Goal: Check status: Check status

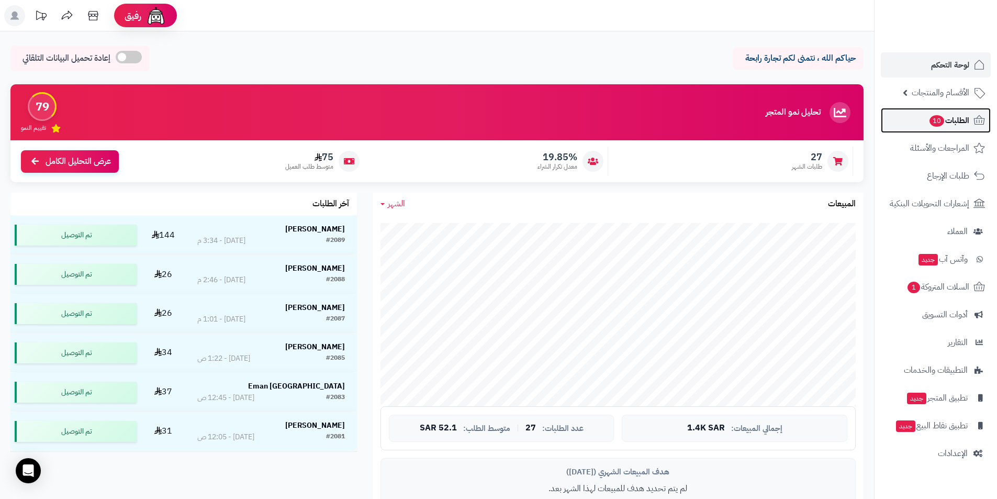
click at [947, 119] on span "الطلبات 10" at bounding box center [948, 120] width 41 height 15
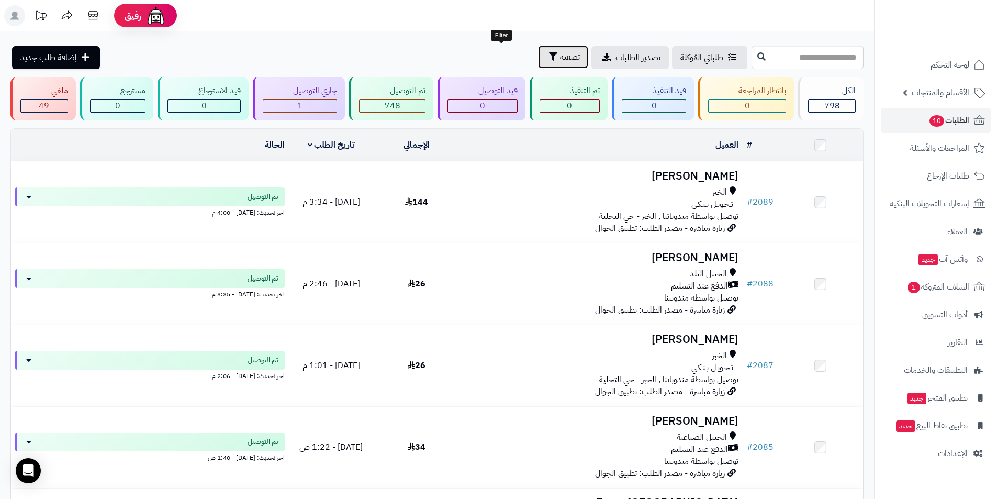
click at [560, 52] on span "تصفية" at bounding box center [570, 57] width 20 height 13
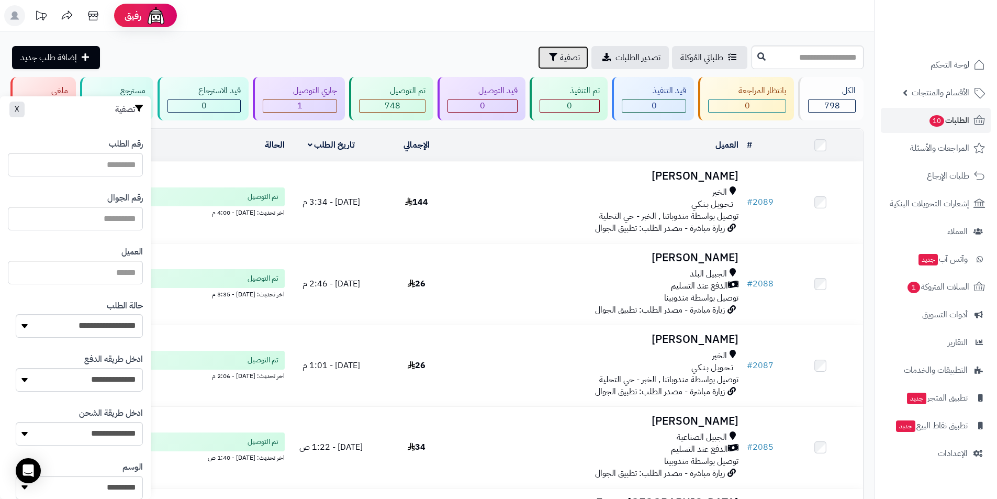
scroll to position [314, 0]
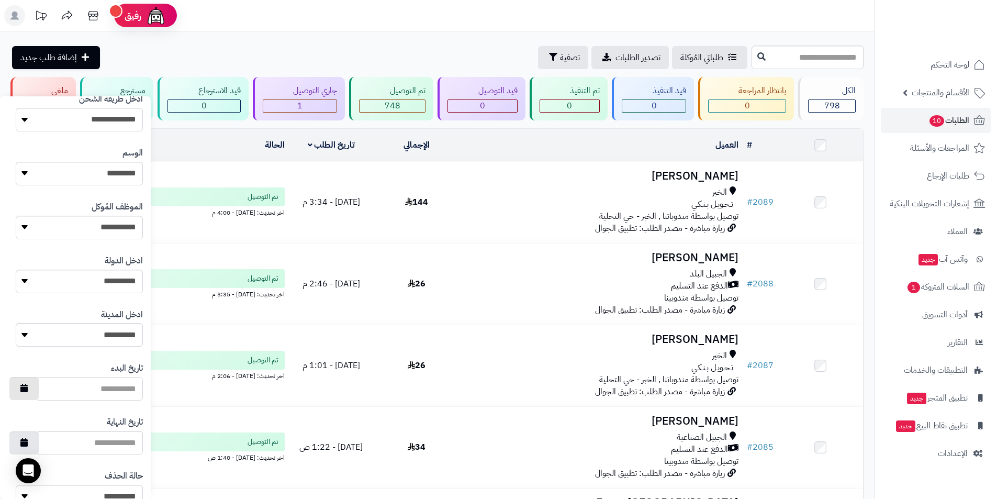
drag, startPoint x: 83, startPoint y: 392, endPoint x: 42, endPoint y: 392, distance: 40.3
click at [83, 392] on input "تاريخ البدء" at bounding box center [90, 389] width 105 height 24
click at [38, 390] on button "button" at bounding box center [23, 388] width 29 height 23
click at [61, 285] on td "4" at bounding box center [63, 287] width 18 height 16
type input "**********"
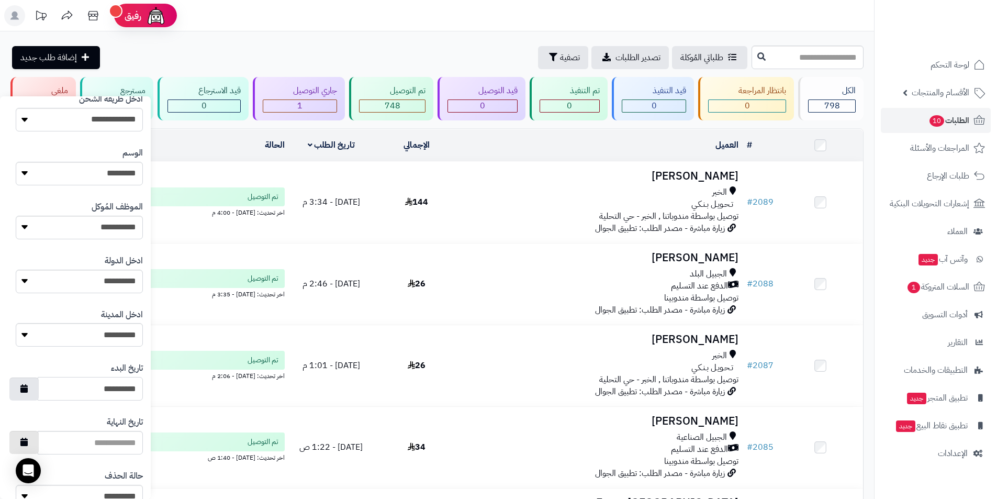
click at [27, 446] on button "button" at bounding box center [23, 442] width 29 height 23
click at [63, 342] on td "4" at bounding box center [63, 341] width 18 height 16
type input "**********"
click at [112, 472] on label "حالة الحذف" at bounding box center [124, 476] width 38 height 12
click at [112, 484] on select "**********" at bounding box center [79, 496] width 127 height 24
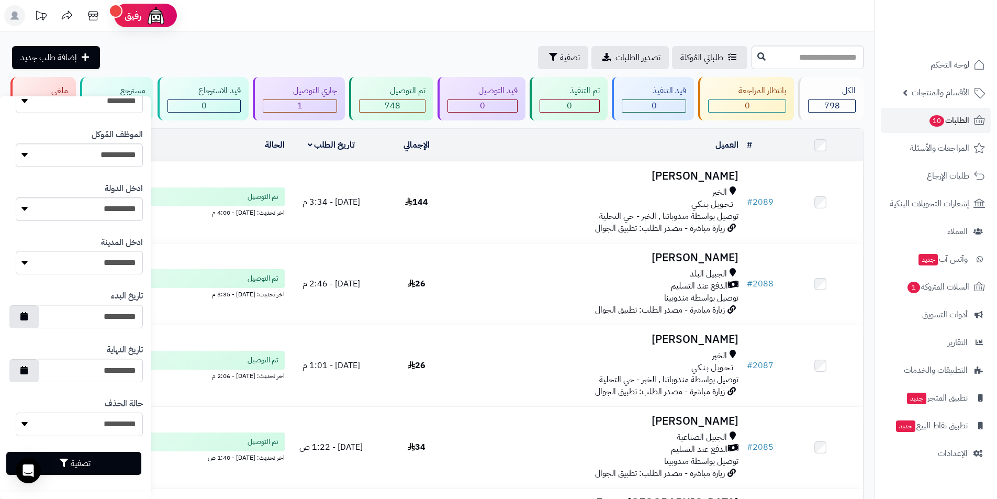
scroll to position [387, 0]
click at [92, 460] on button "تصفية" at bounding box center [73, 461] width 135 height 23
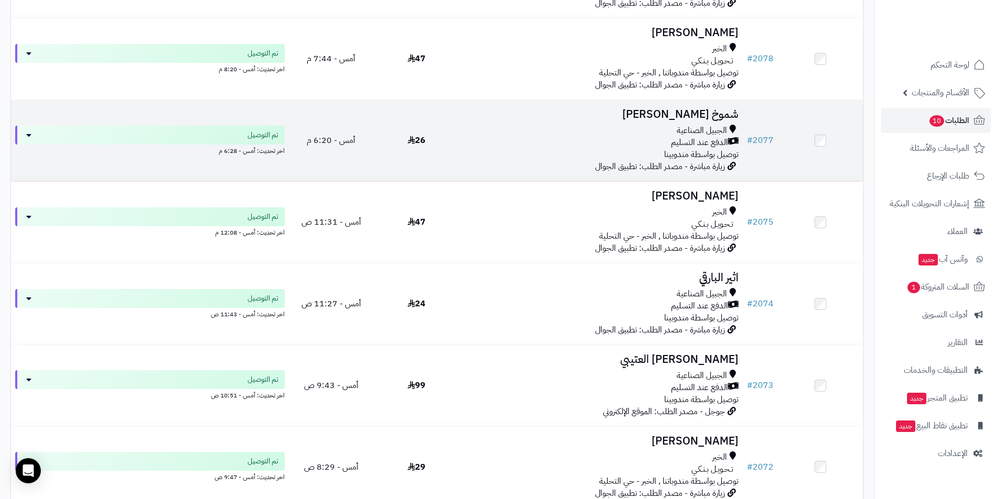
scroll to position [127, 0]
